Goal: Download file/media

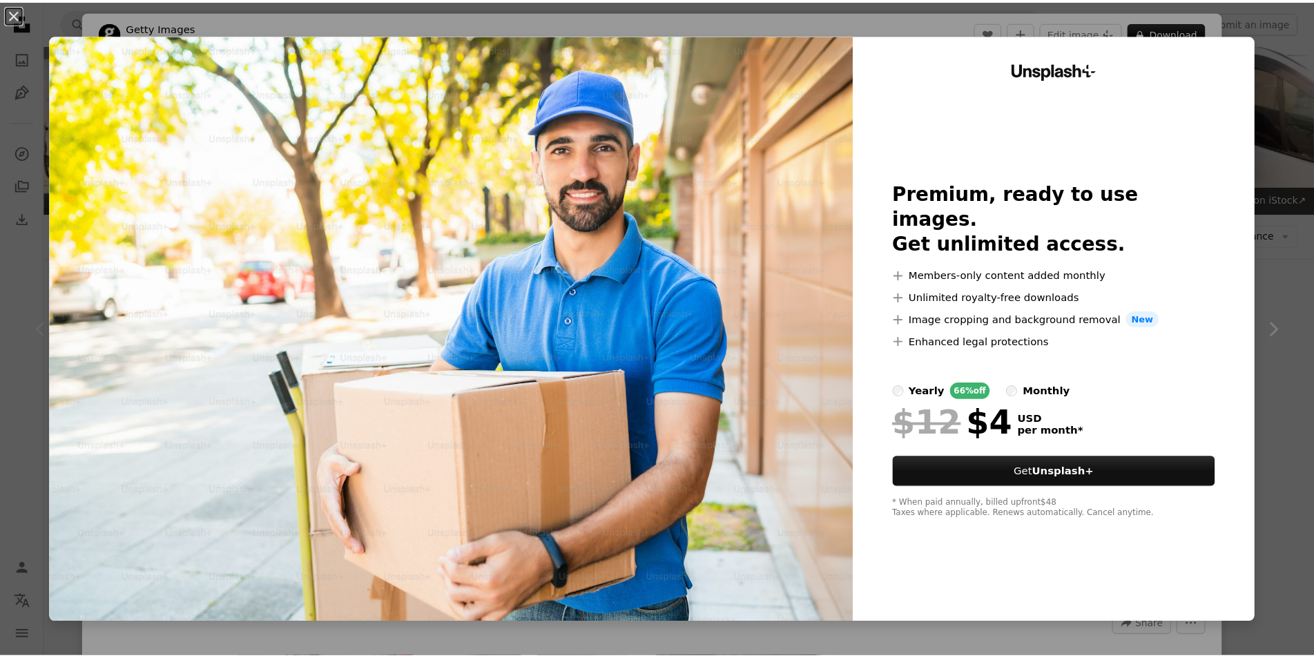
scroll to position [276, 0]
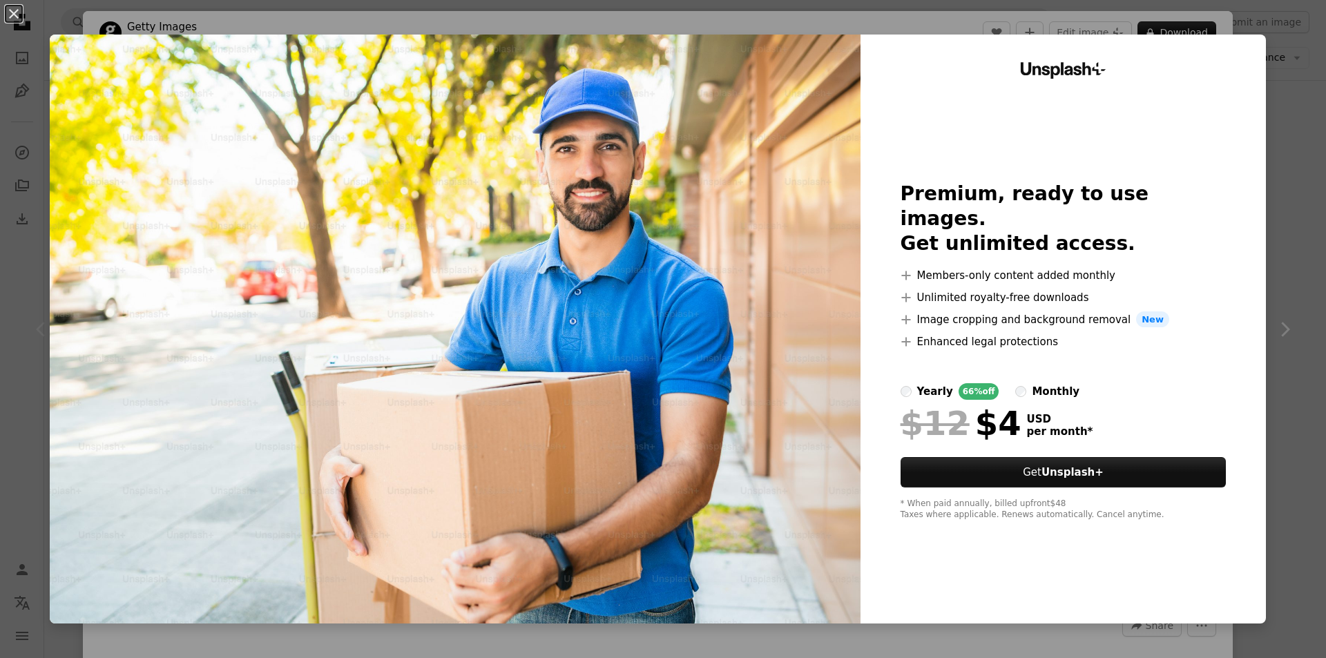
click at [1294, 172] on div "An X shape Unsplash+ Premium, ready to use images. Get unlimited access. A plus…" at bounding box center [663, 329] width 1326 height 658
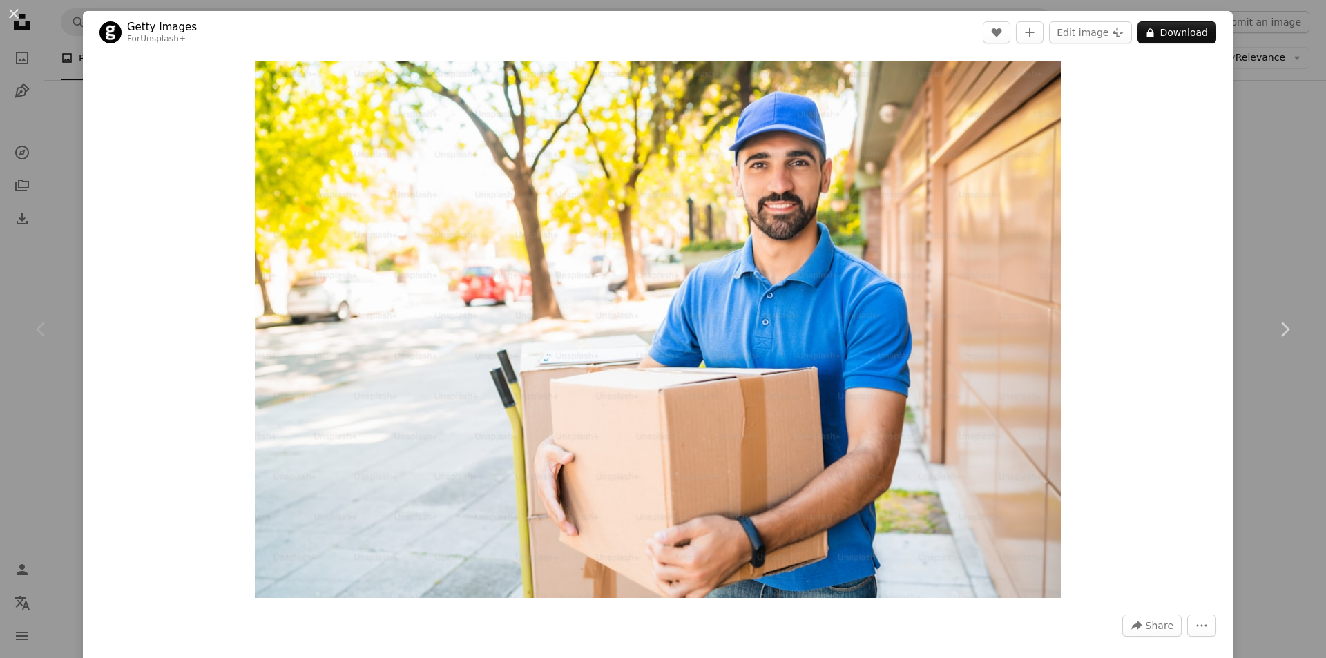
click at [6, 8] on button "An X shape" at bounding box center [14, 14] width 17 height 17
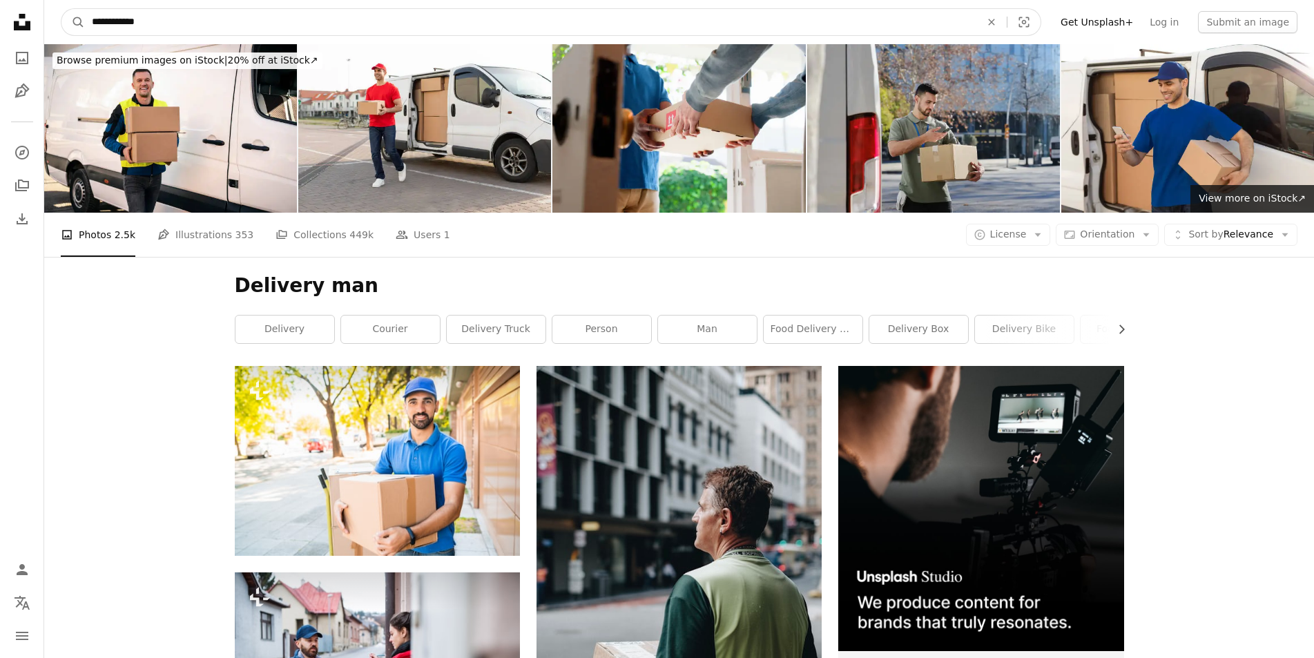
click at [201, 20] on input "**********" at bounding box center [531, 22] width 892 height 26
type input "**********"
click button "A magnifying glass" at bounding box center [72, 22] width 23 height 26
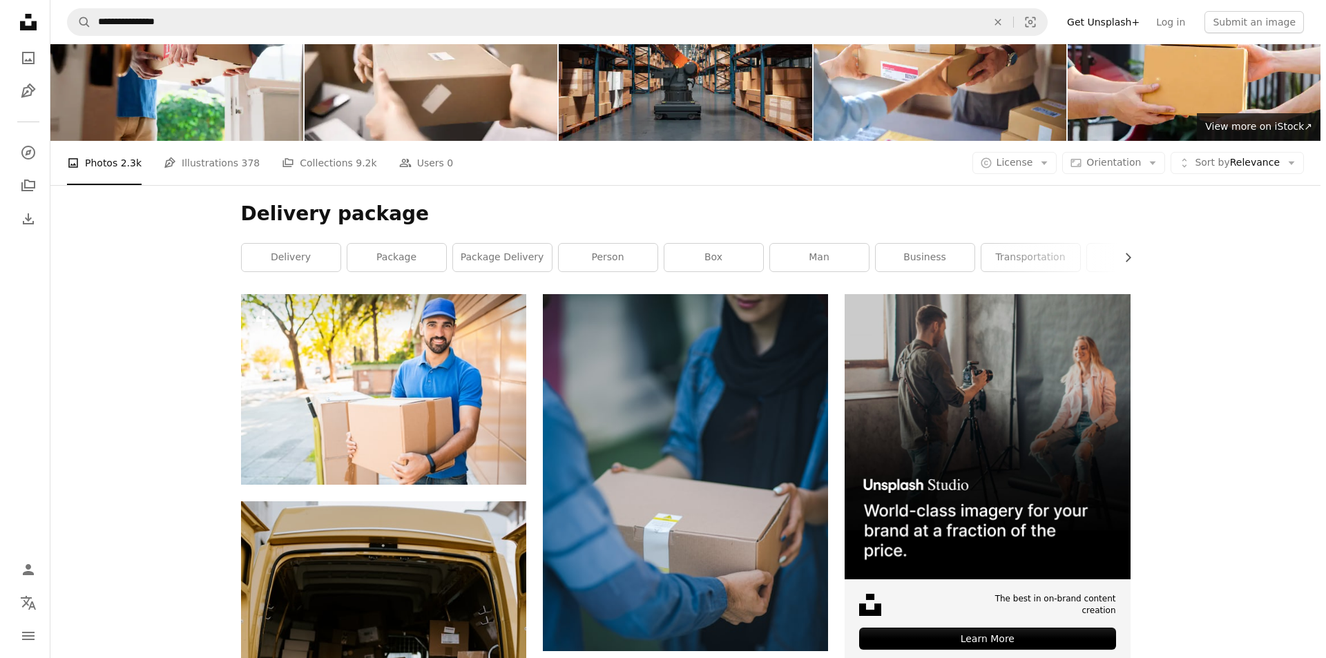
scroll to position [207, 0]
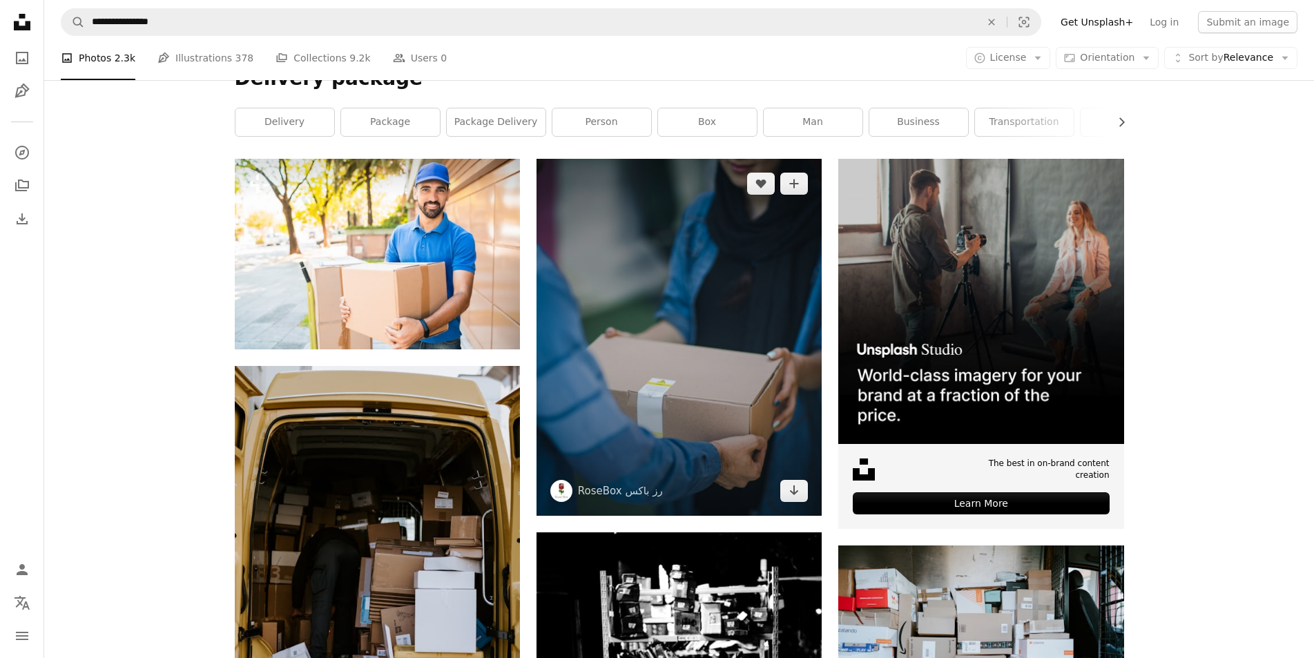
click at [631, 341] on img at bounding box center [679, 337] width 285 height 357
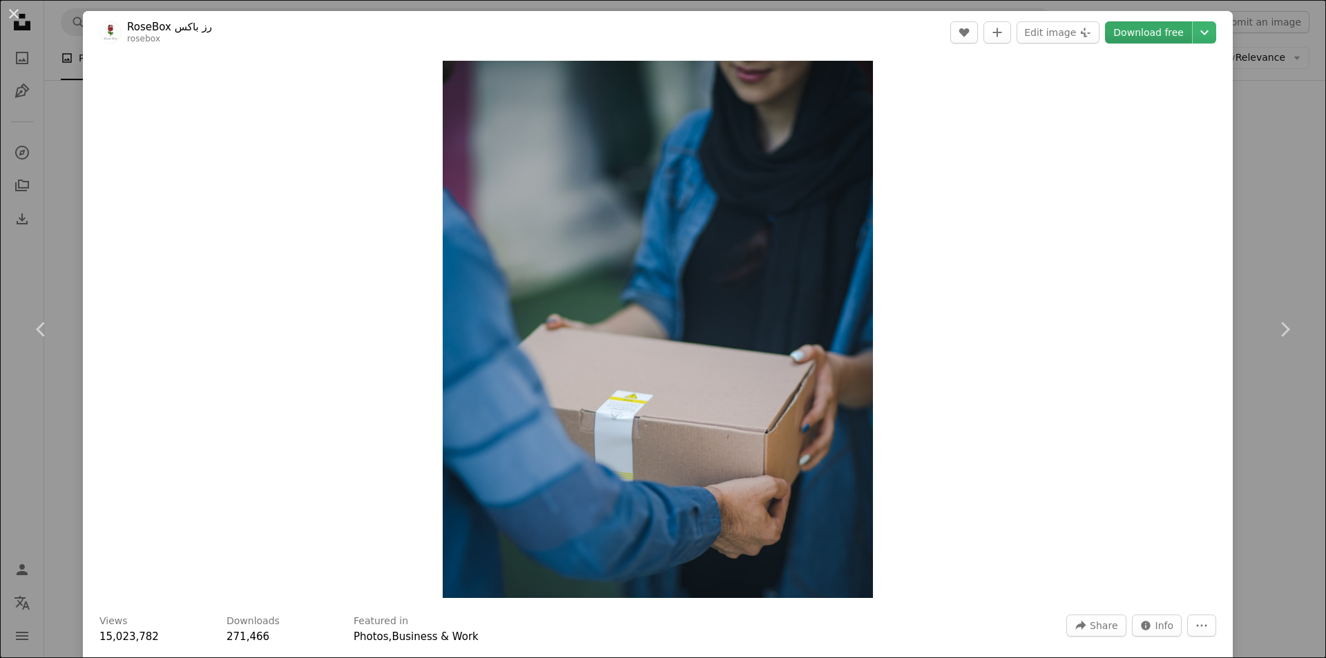
click at [1169, 32] on link "Download free" at bounding box center [1148, 32] width 87 height 22
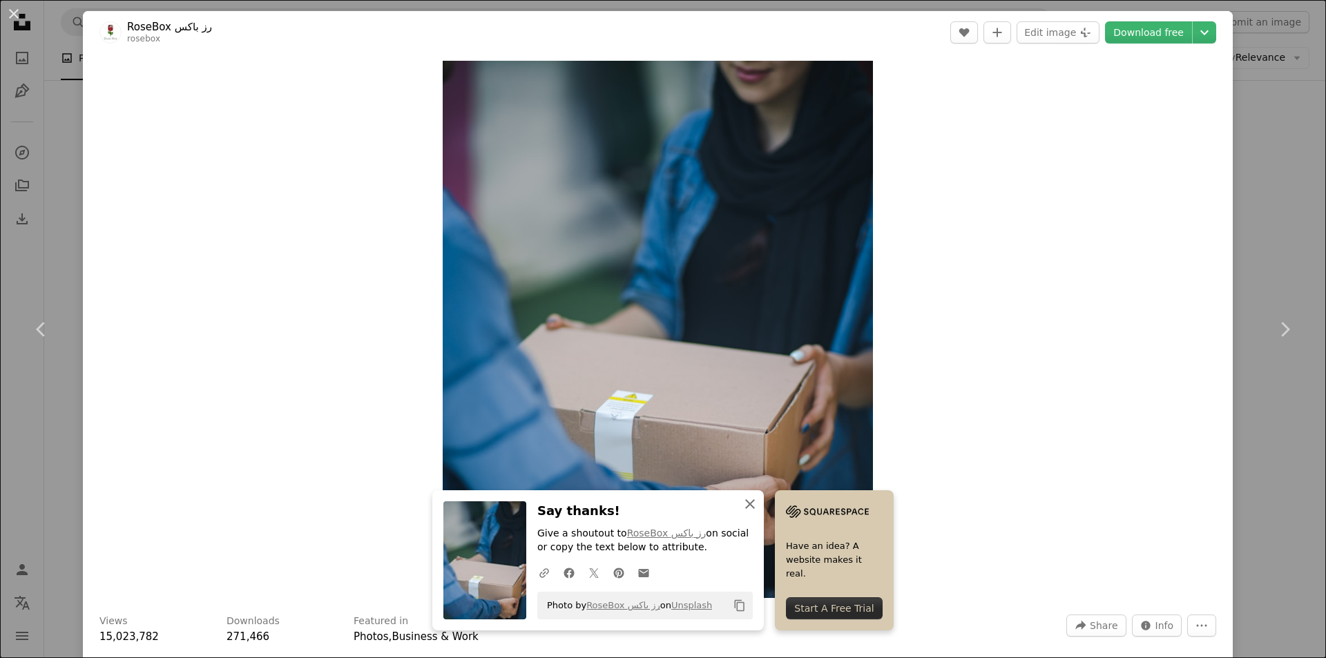
click at [751, 501] on icon "An X shape" at bounding box center [750, 504] width 17 height 17
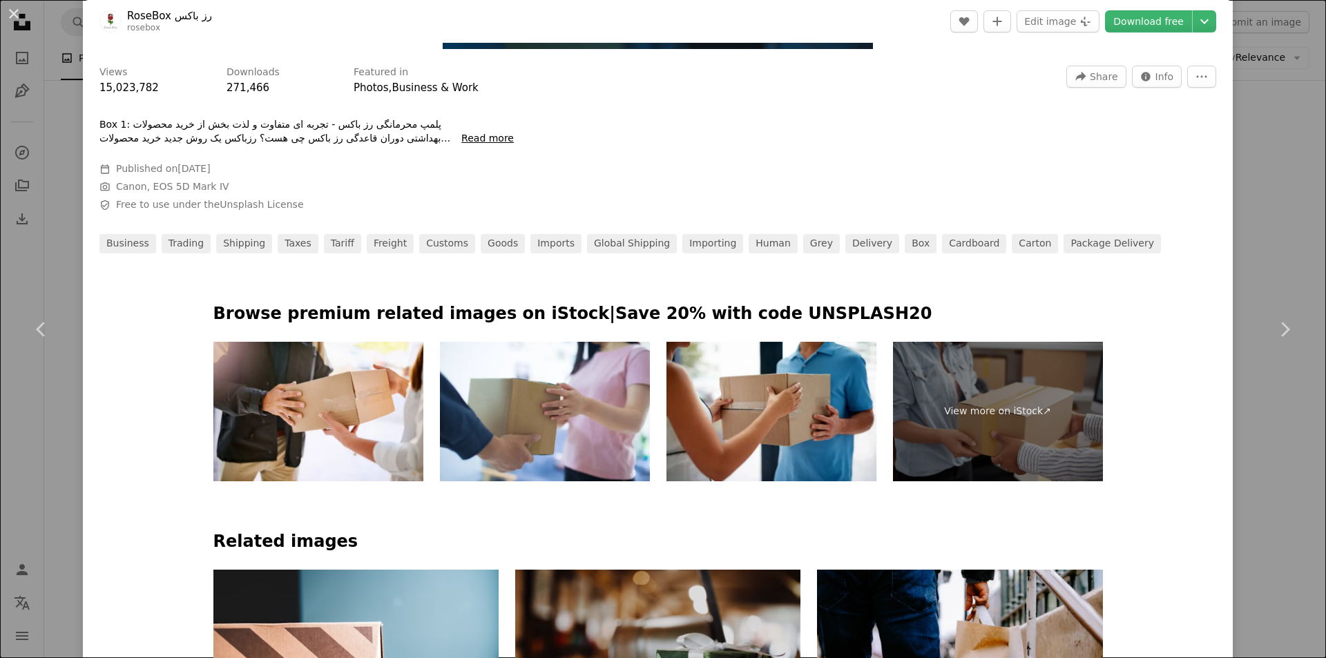
scroll to position [553, 0]
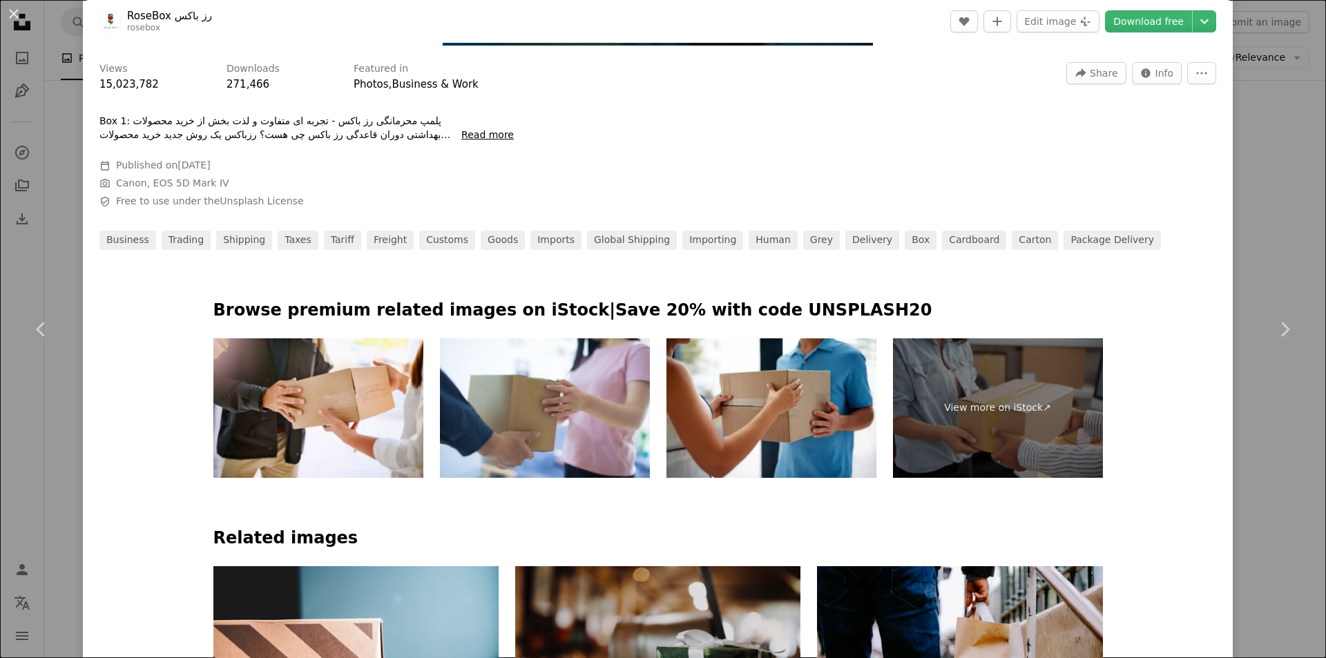
click at [16, 13] on button "An X shape" at bounding box center [14, 14] width 17 height 17
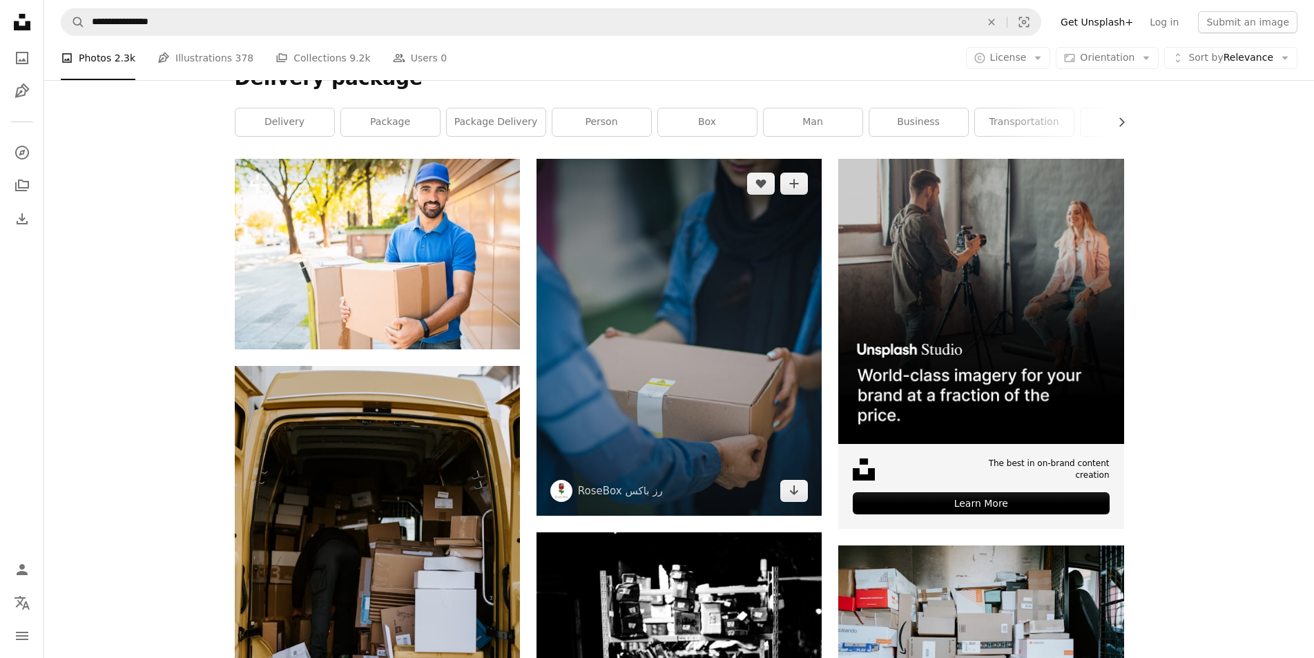
click at [745, 392] on img at bounding box center [679, 337] width 285 height 357
